Goal: Information Seeking & Learning: Learn about a topic

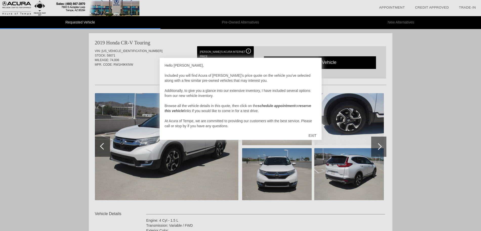
click at [310, 135] on div "EXIT" at bounding box center [312, 135] width 18 height 15
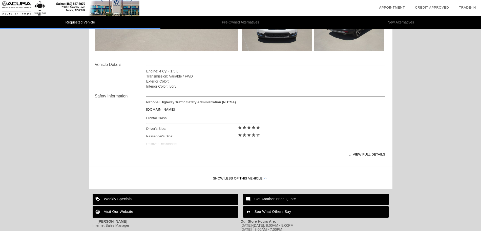
click at [364, 158] on div "View full details" at bounding box center [265, 154] width 239 height 12
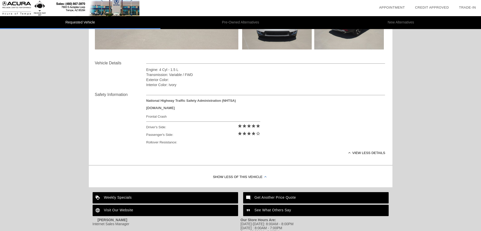
scroll to position [151, 0]
click at [364, 152] on div "View less details" at bounding box center [265, 153] width 239 height 12
click at [262, 177] on div "Show Less of this Vehicle" at bounding box center [240, 177] width 303 height 20
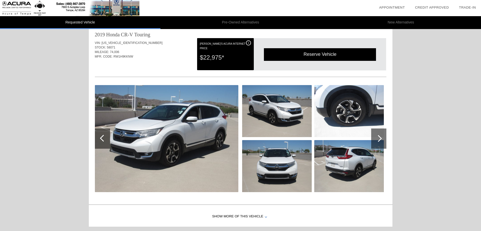
scroll to position [0, 0]
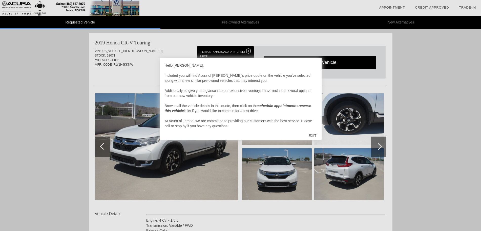
click at [310, 137] on div "EXIT" at bounding box center [312, 135] width 18 height 15
